Goal: Transaction & Acquisition: Purchase product/service

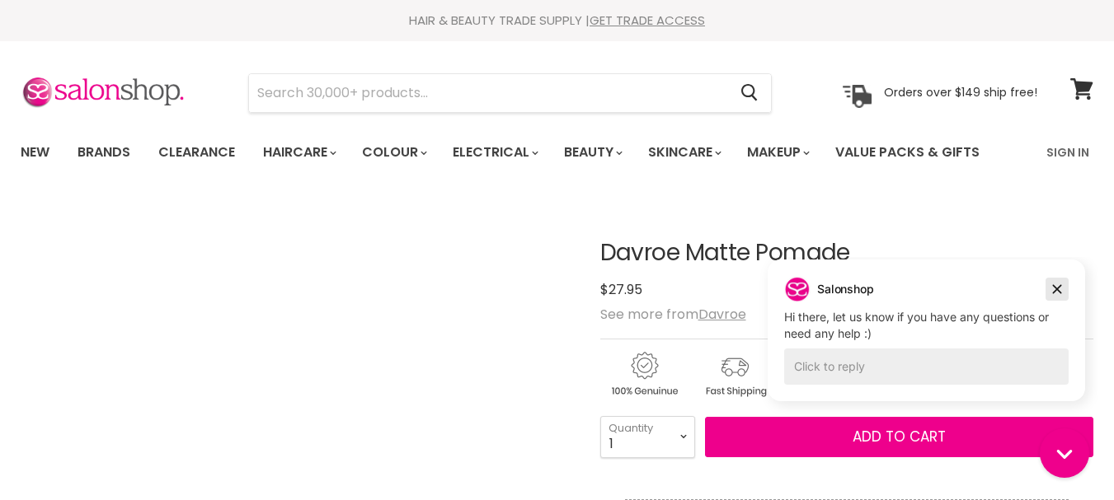
click at [1062, 296] on icon "Dismiss campaign" at bounding box center [1057, 289] width 16 height 20
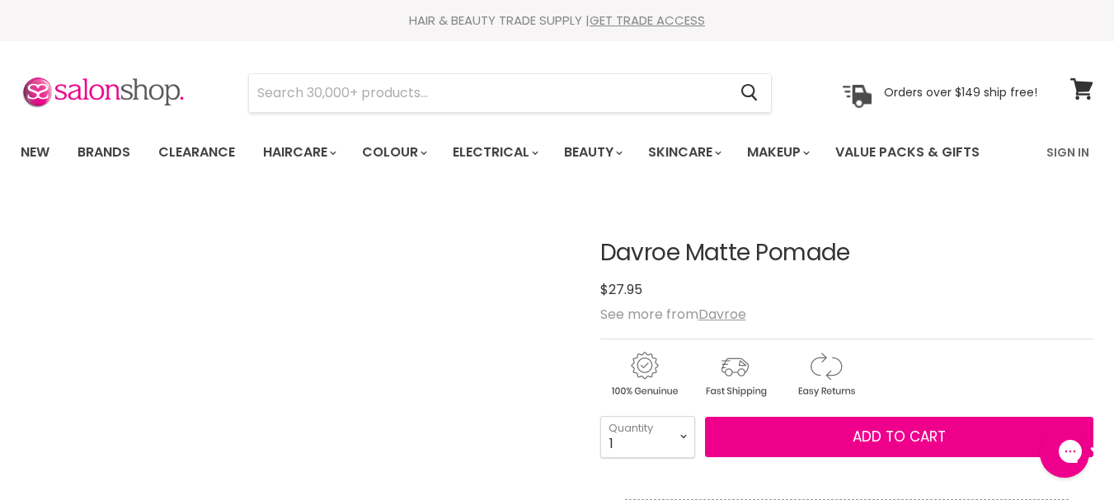
click at [767, 246] on h1 "Davroe Matte Pomade" at bounding box center [846, 254] width 493 height 26
copy div "Davroe Matte Pomade No reviews"
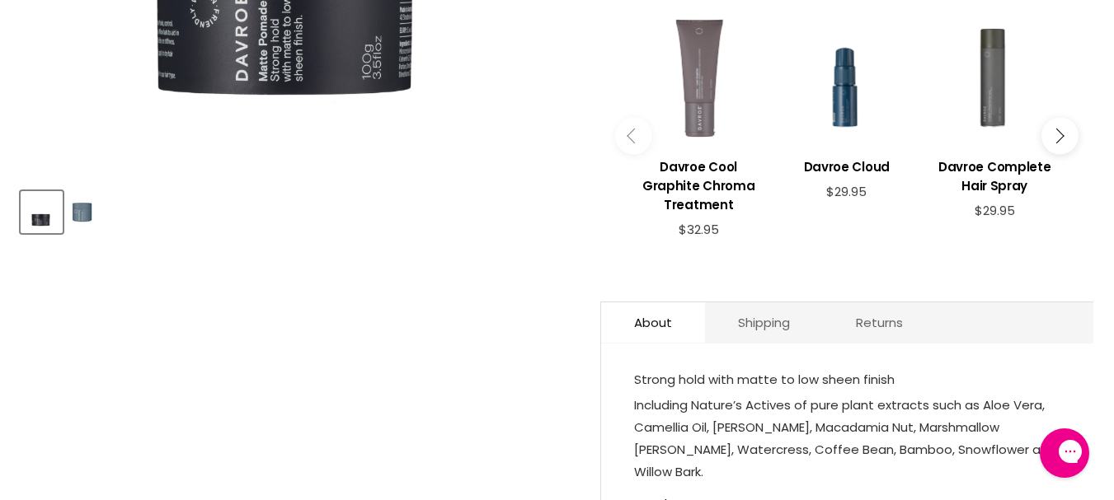
scroll to position [742, 0]
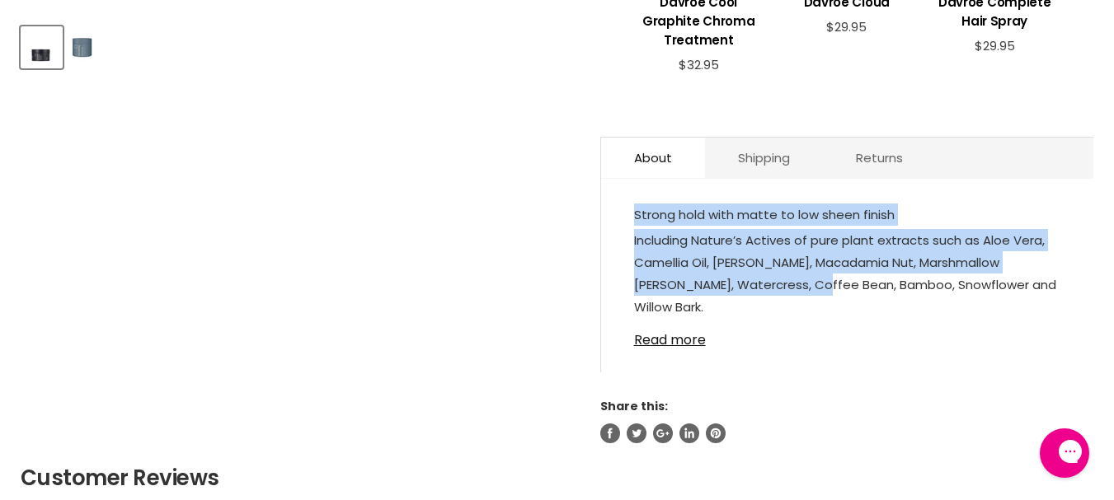
drag, startPoint x: 633, startPoint y: 213, endPoint x: 725, endPoint y: 284, distance: 116.4
click at [731, 284] on div "Strong hold with matte to low sheen finish Including Nature’s Actives of pure p…" at bounding box center [847, 264] width 426 height 120
click at [658, 336] on link "Read more" at bounding box center [847, 335] width 426 height 25
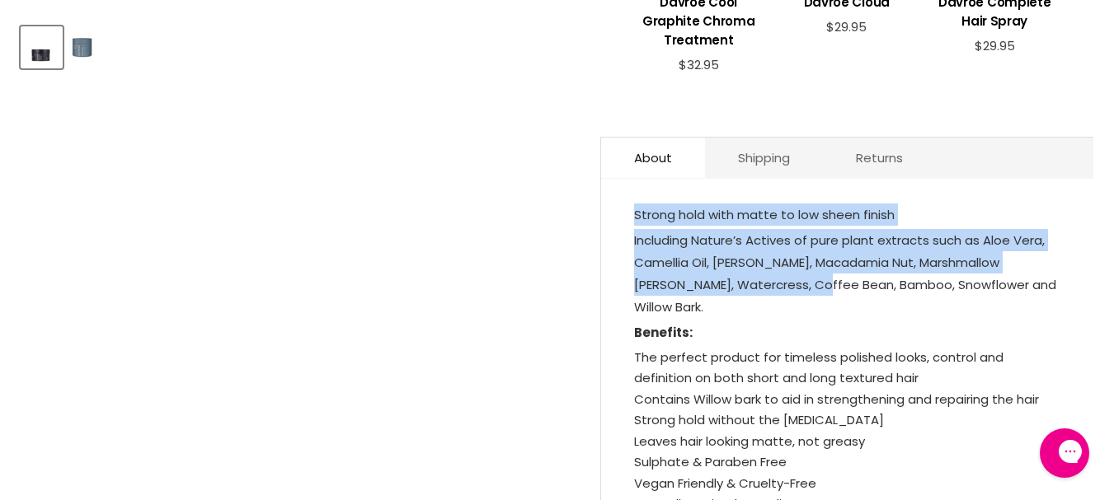
click at [688, 263] on span "Including Nature’s Actives of pure plant extracts such as Aloe Vera, Camellia O…" at bounding box center [845, 274] width 422 height 84
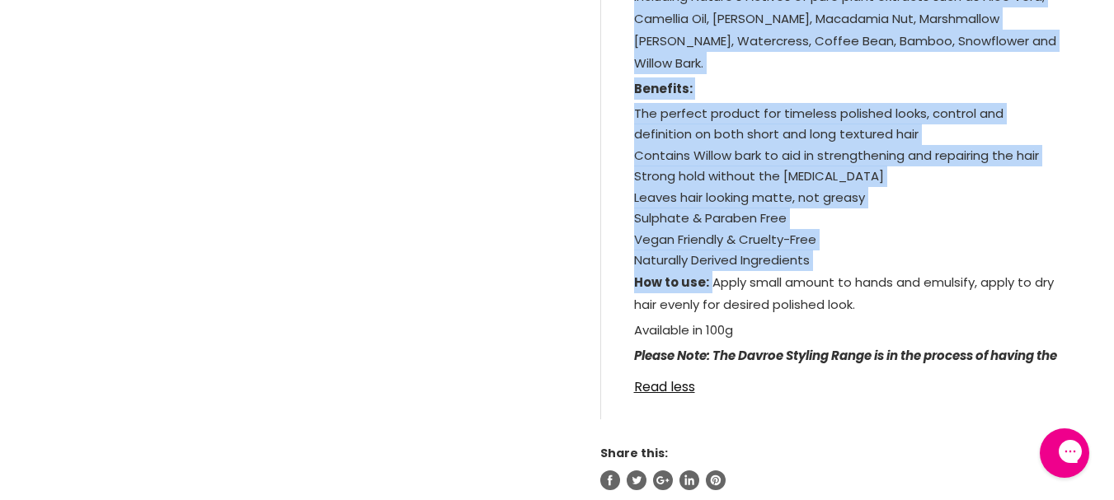
scroll to position [989, 0]
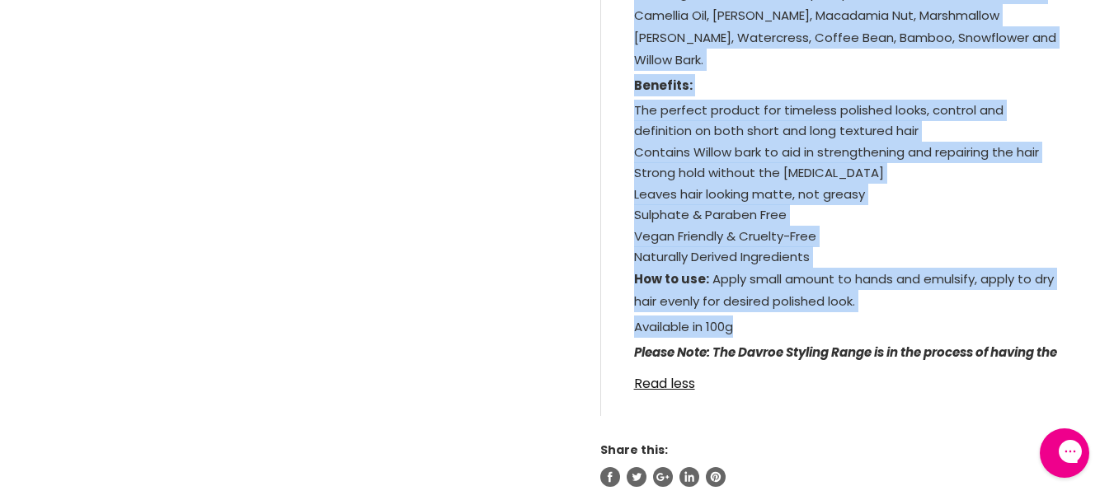
drag, startPoint x: 632, startPoint y: 218, endPoint x: 885, endPoint y: 298, distance: 264.6
click at [885, 298] on div "Strong hold with matte to low sheen finish Including Nature’s Actives of pure p…" at bounding box center [847, 182] width 492 height 468
copy div "Strong hold with matte to low sheen finish Including Nature’s Actives of pure p…"
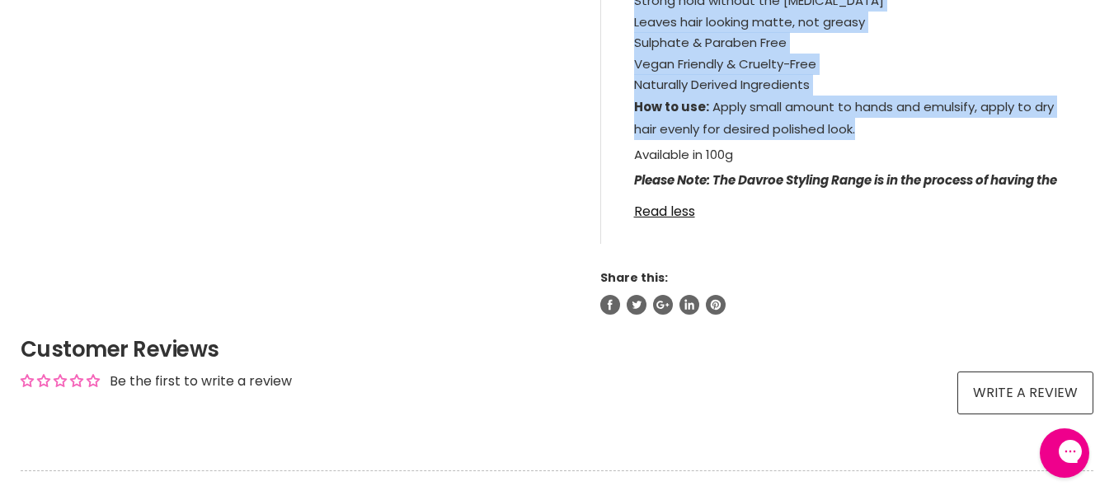
scroll to position [1072, 0]
